Goal: Communication & Community: Participate in discussion

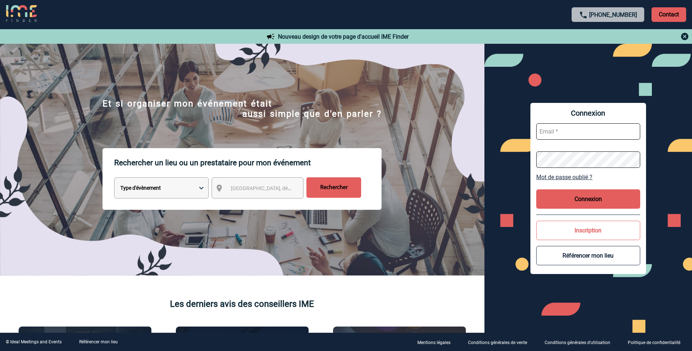
click at [576, 132] on input "text" at bounding box center [588, 131] width 104 height 16
type input "aurelie.stoddart@abus.fr"
click at [595, 199] on button "Connexion" at bounding box center [588, 198] width 104 height 19
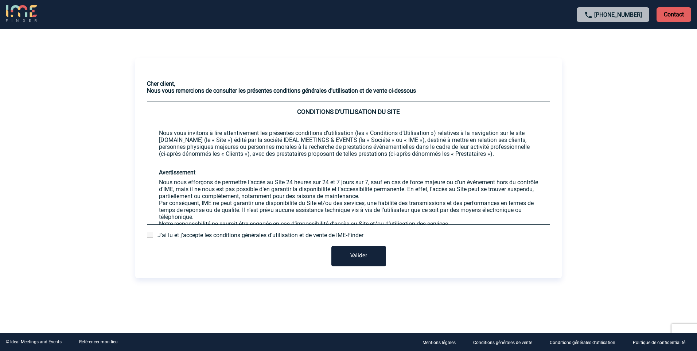
click at [151, 237] on span at bounding box center [150, 234] width 6 height 6
click at [0, 0] on input "checkbox" at bounding box center [0, 0] width 0 height 0
click at [365, 263] on button "Valider" at bounding box center [358, 256] width 55 height 20
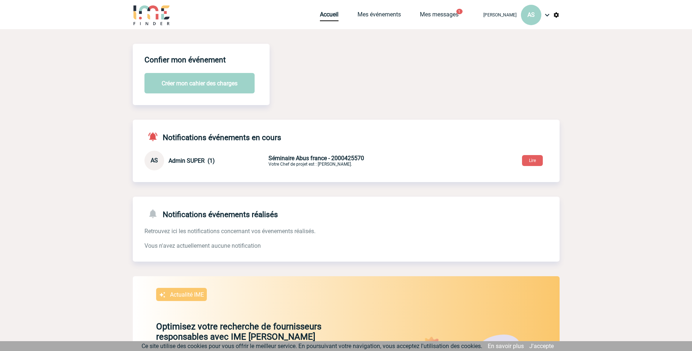
click at [308, 157] on span "Séminaire Abus france - 2000425570" at bounding box center [316, 158] width 96 height 7
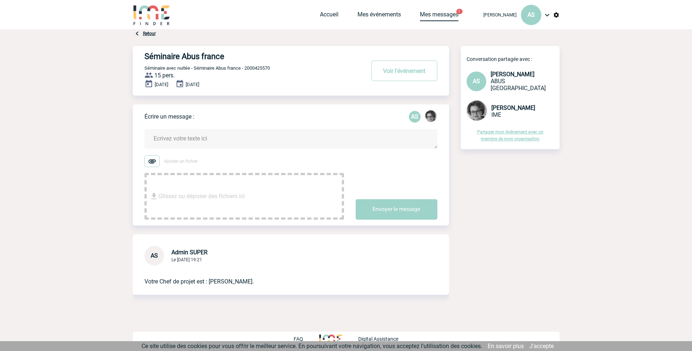
click at [447, 13] on link "Mes messages" at bounding box center [439, 16] width 39 height 10
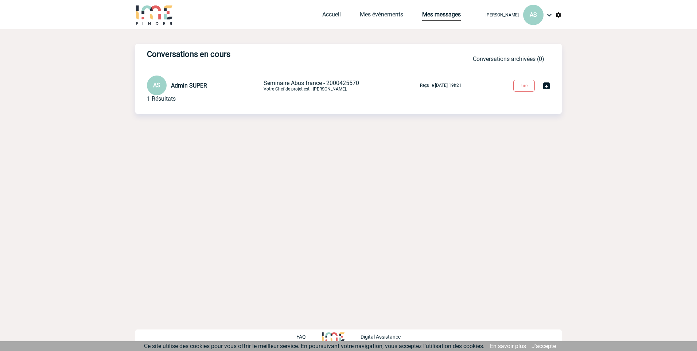
click at [283, 84] on span "Séminaire Abus france - 2000425570" at bounding box center [312, 82] width 96 height 7
